Goal: Task Accomplishment & Management: Manage account settings

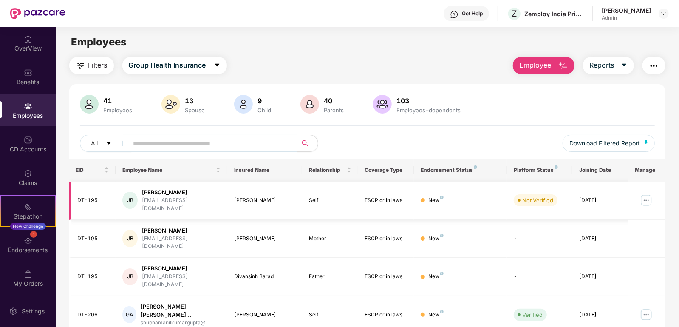
click at [648, 195] on img at bounding box center [646, 200] width 14 height 14
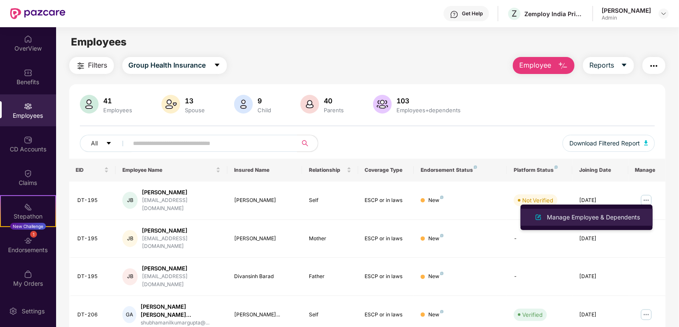
click at [601, 217] on div "Manage Employee & Dependents" at bounding box center [593, 216] width 96 height 9
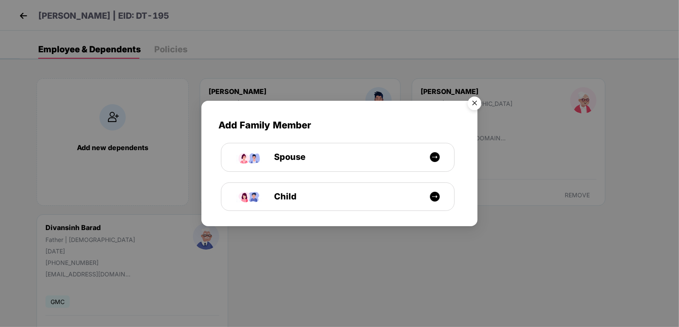
click at [476, 103] on img "Close" at bounding box center [474, 105] width 24 height 24
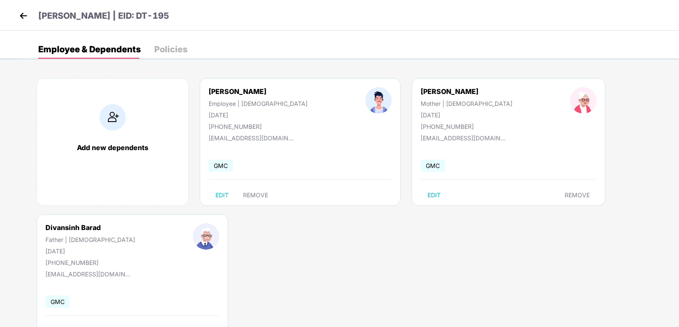
click at [29, 12] on img at bounding box center [23, 15] width 13 height 13
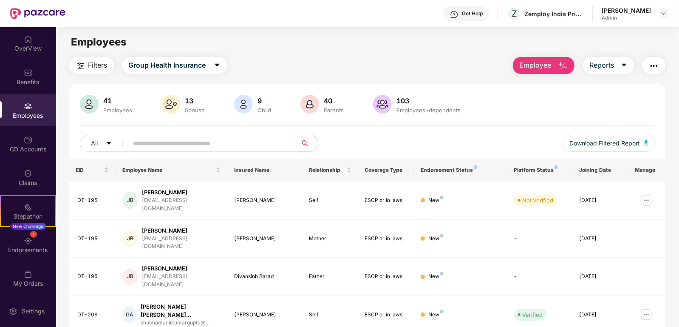
click at [659, 67] on button "button" at bounding box center [653, 65] width 23 height 17
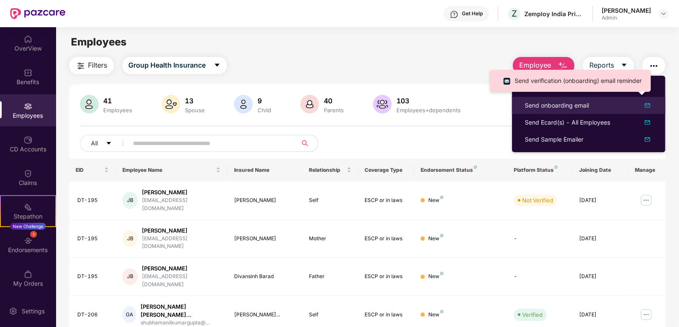
click at [644, 104] on img at bounding box center [647, 105] width 10 height 10
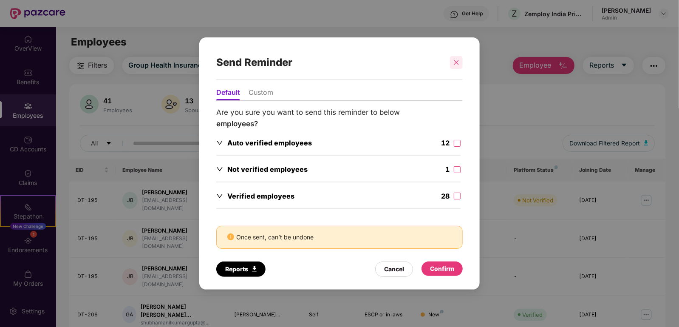
click at [457, 68] on div at bounding box center [456, 62] width 13 height 13
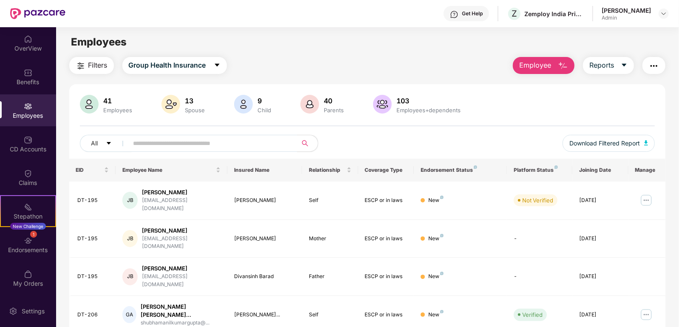
click at [646, 67] on button "button" at bounding box center [653, 65] width 23 height 17
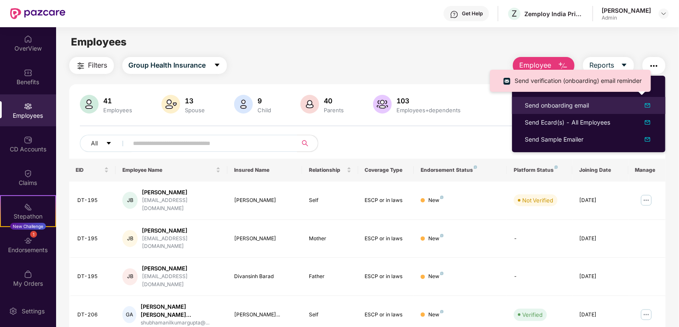
click at [618, 106] on div "Send onboarding email" at bounding box center [588, 105] width 128 height 10
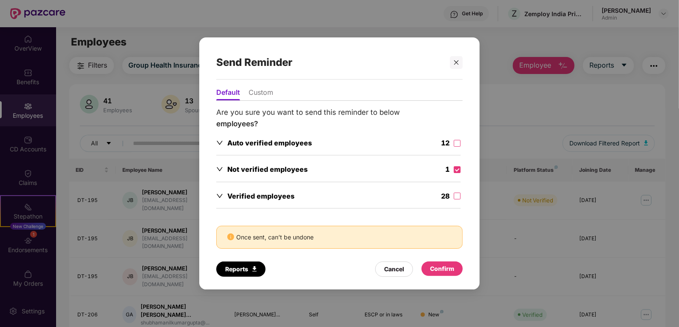
click at [221, 172] on icon "down" at bounding box center [219, 169] width 7 height 7
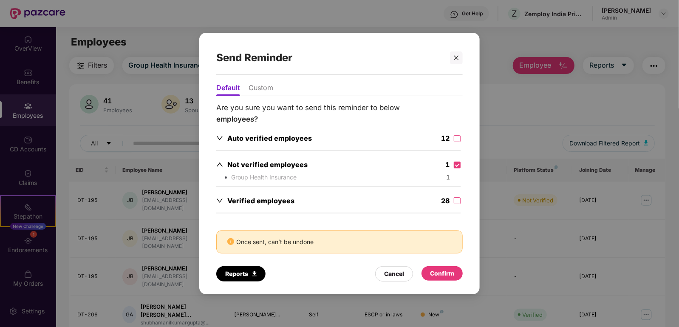
click at [445, 270] on div "Confirm" at bounding box center [442, 272] width 24 height 9
